Goal: Task Accomplishment & Management: Use online tool/utility

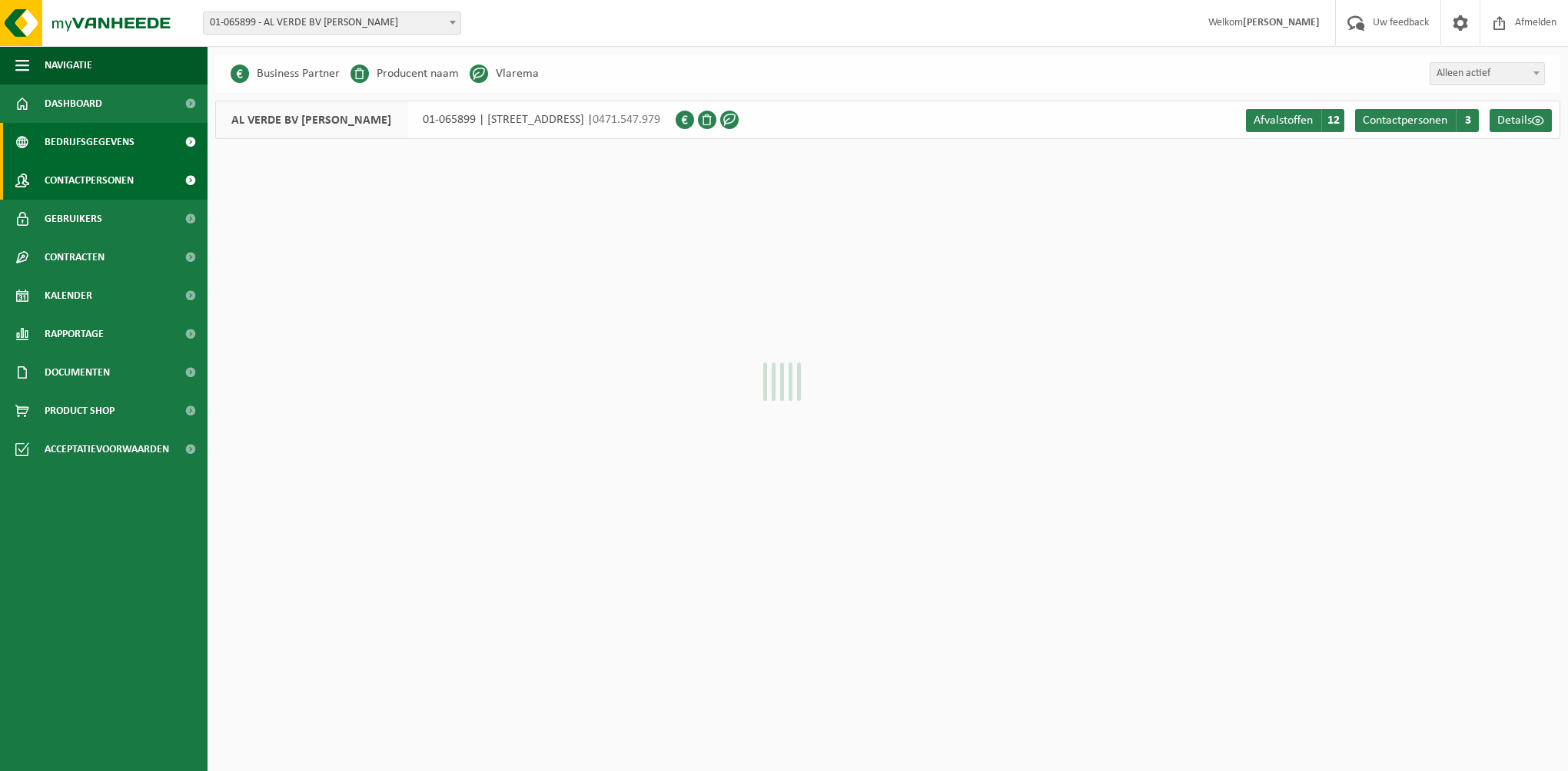
click at [94, 178] on span "Contactpersonen" at bounding box center [89, 180] width 89 height 38
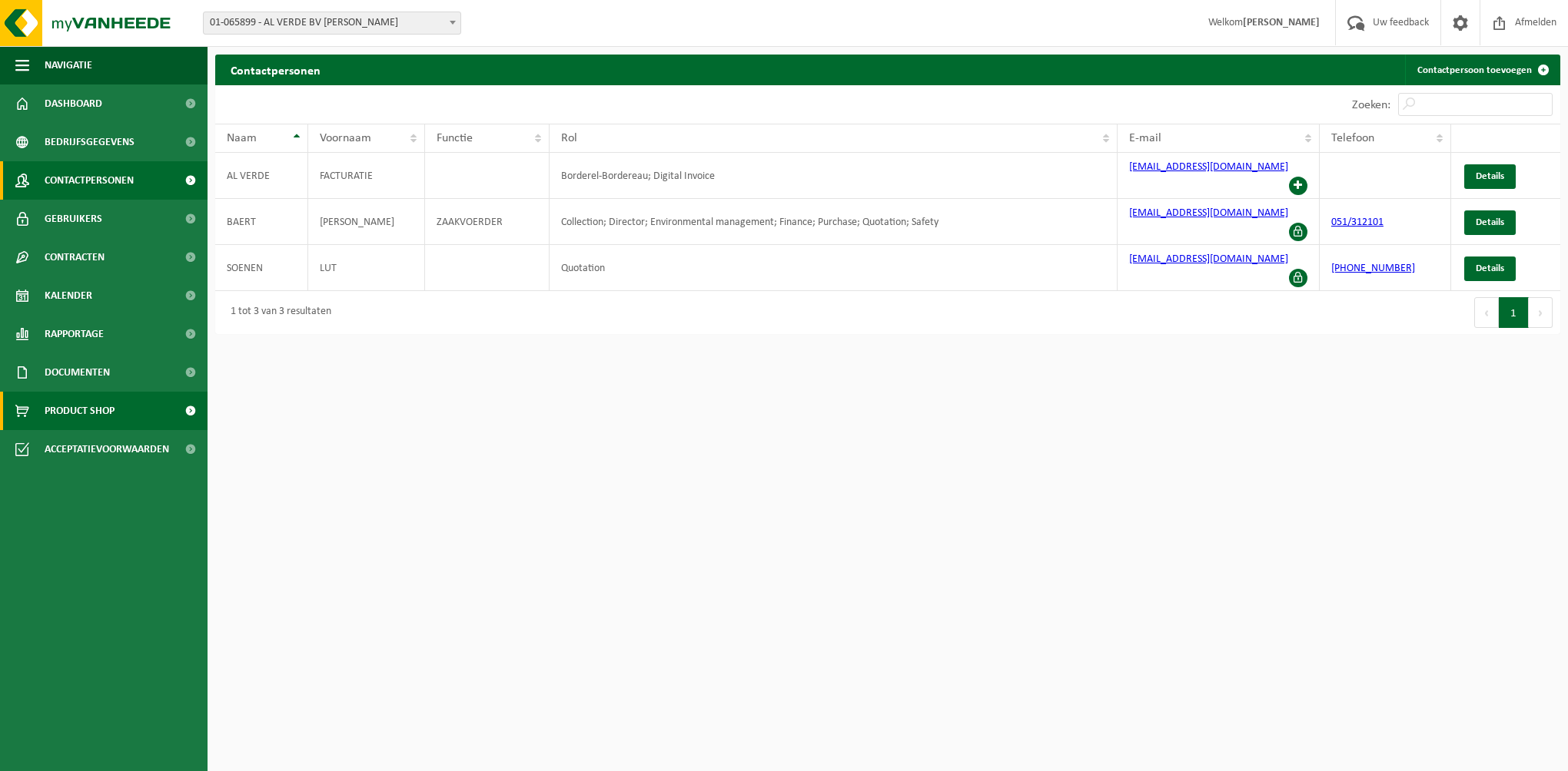
click at [85, 408] on span "Product Shop" at bounding box center [79, 411] width 70 height 38
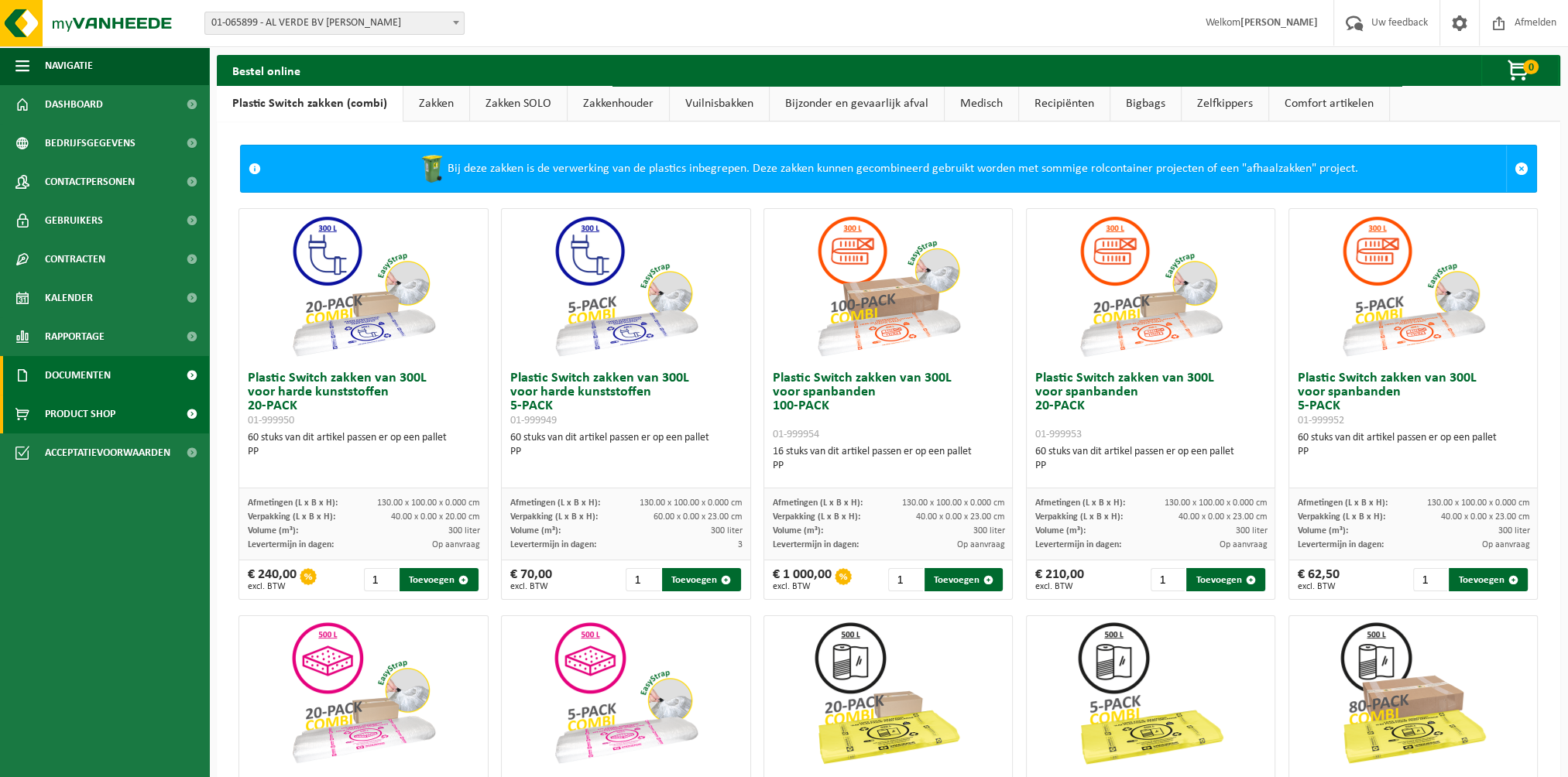
click at [89, 372] on span "Documenten" at bounding box center [78, 375] width 66 height 38
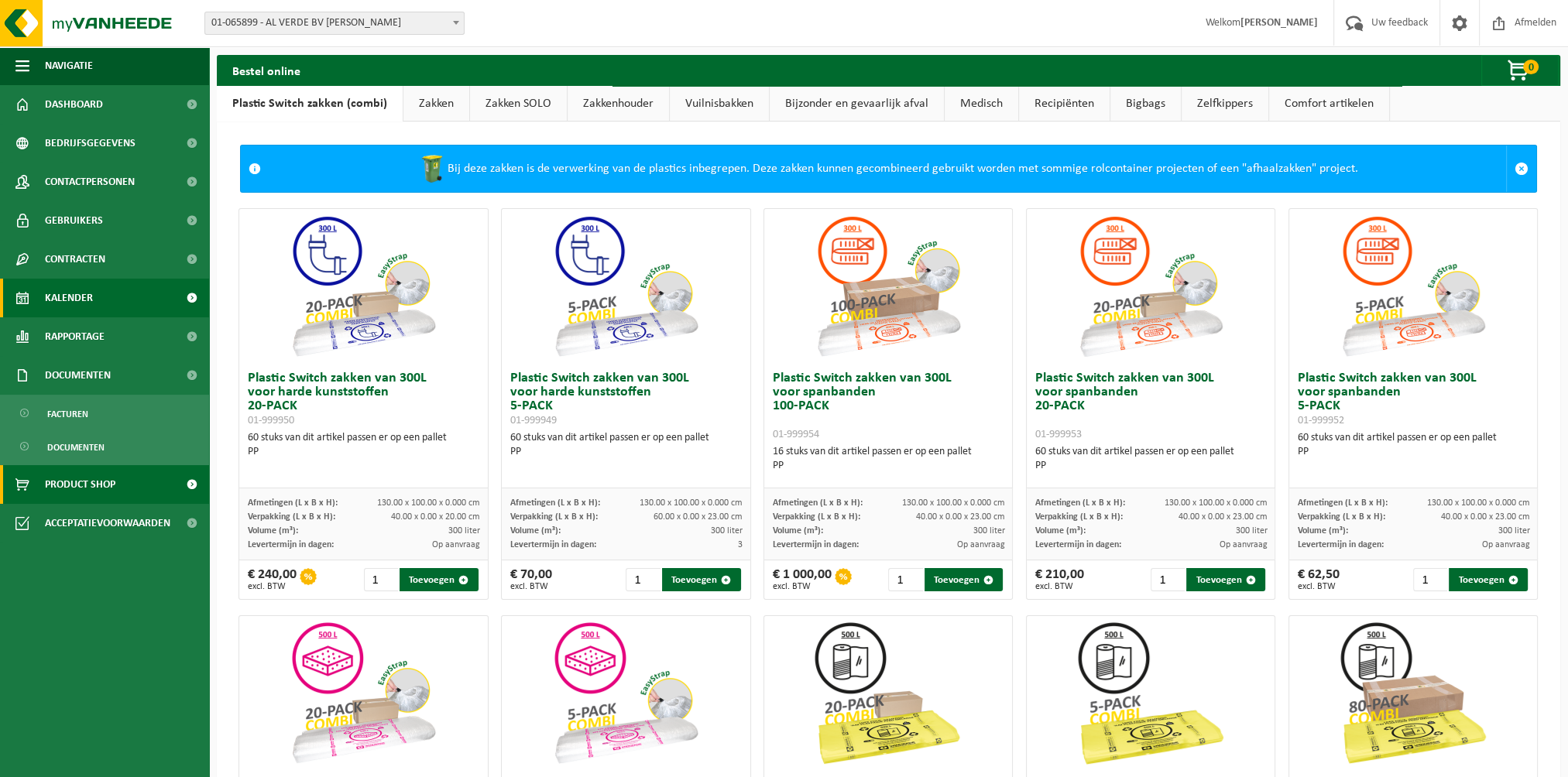
click at [65, 298] on span "Kalender" at bounding box center [69, 298] width 48 height 38
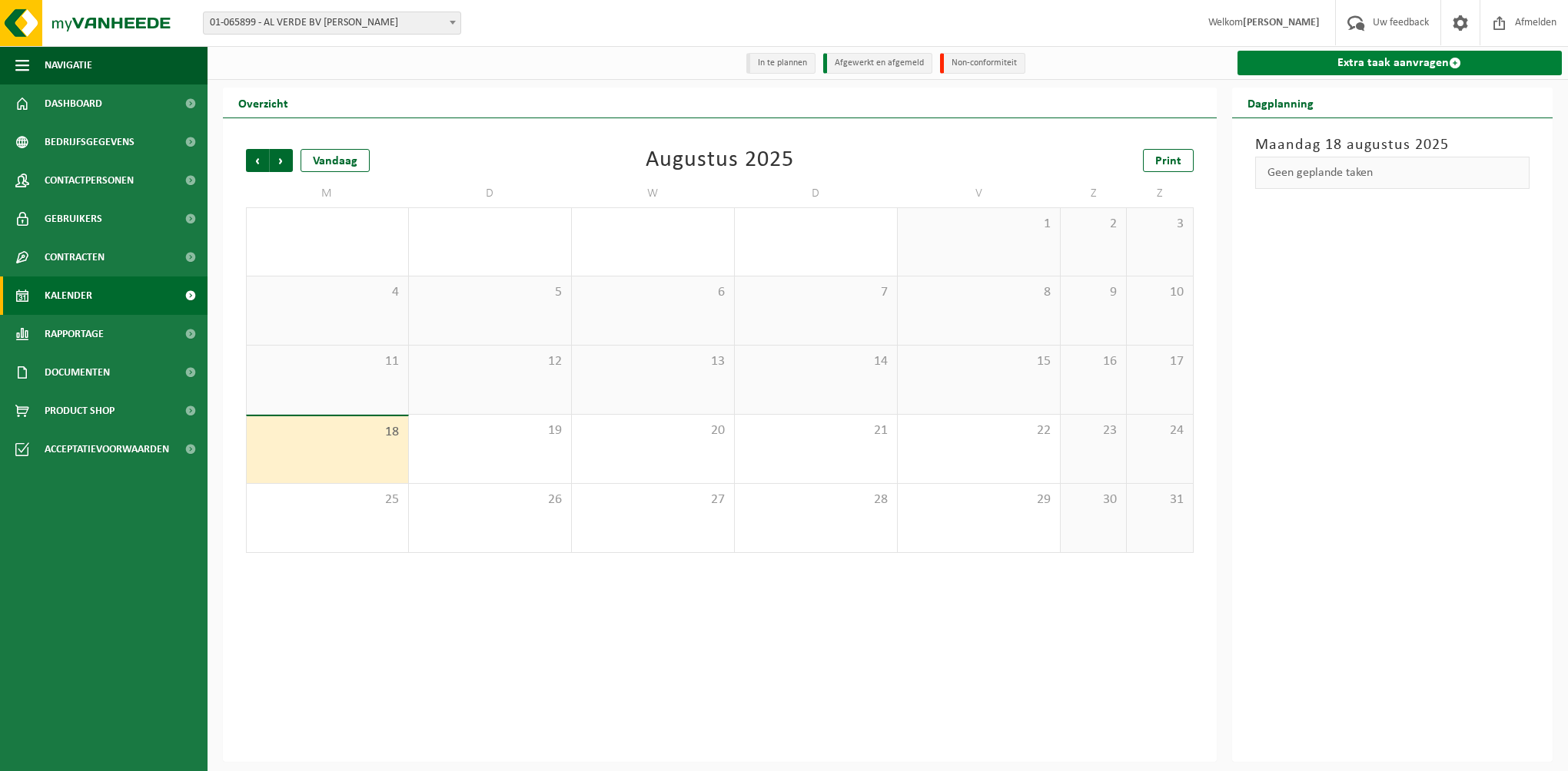
click at [1359, 61] on link "Extra taak aanvragen" at bounding box center [1400, 63] width 325 height 24
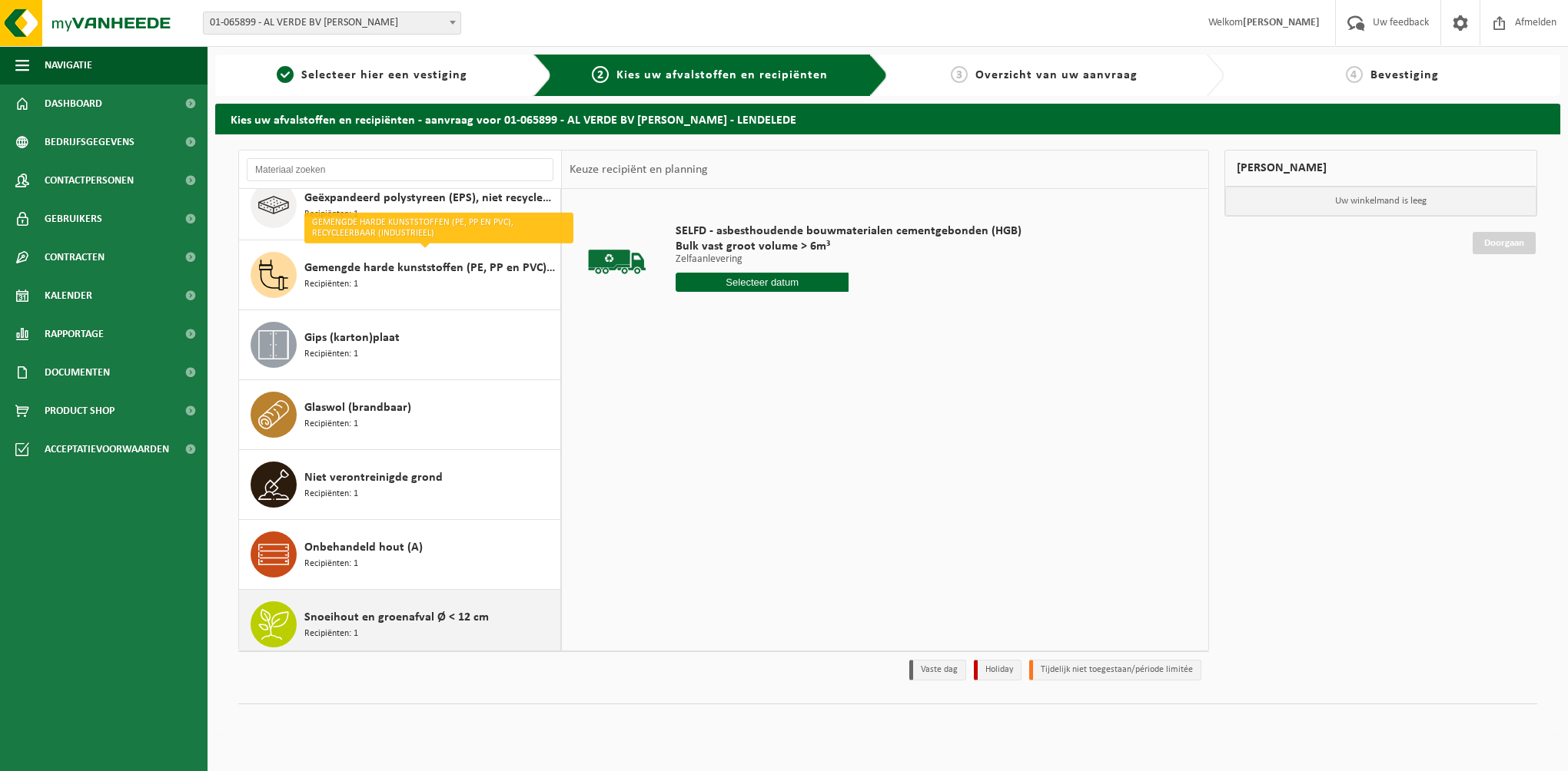
scroll to position [144, 0]
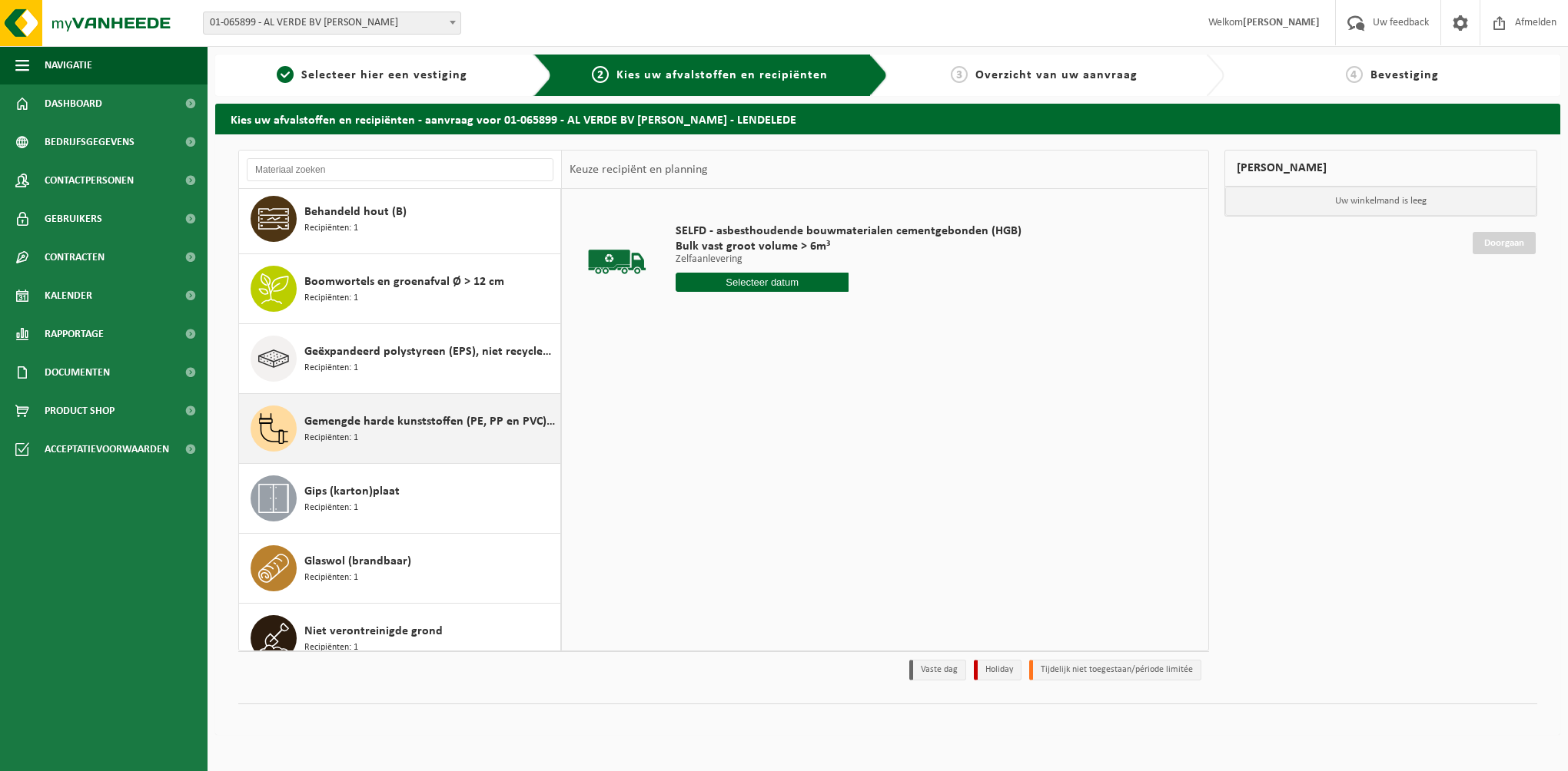
click at [351, 419] on span "Gemengde harde kunststoffen (PE, PP en PVC), recycleerbaar (industrieel)" at bounding box center [430, 421] width 252 height 18
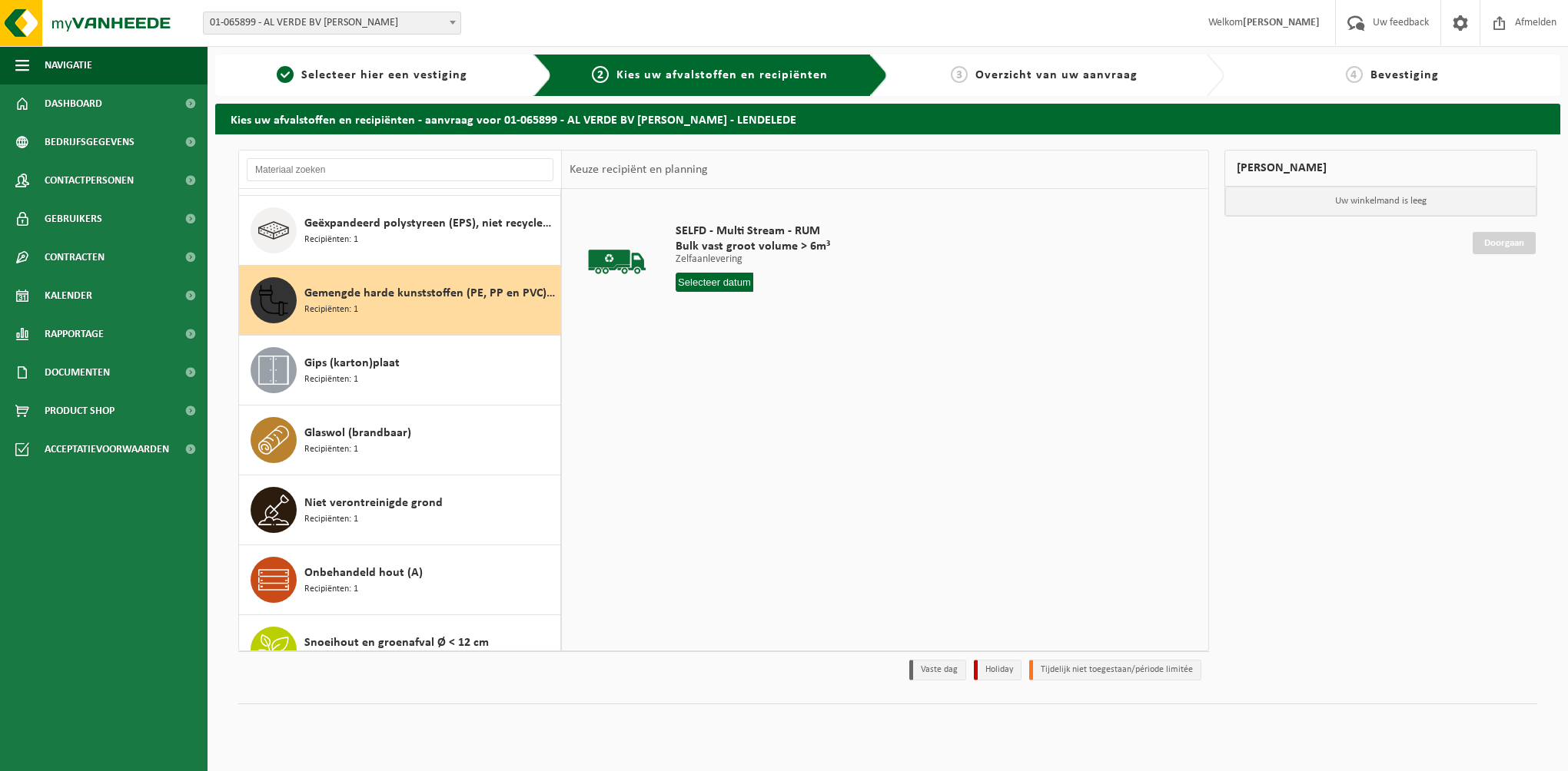
scroll to position [272, 0]
